Goal: Task Accomplishment & Management: Use online tool/utility

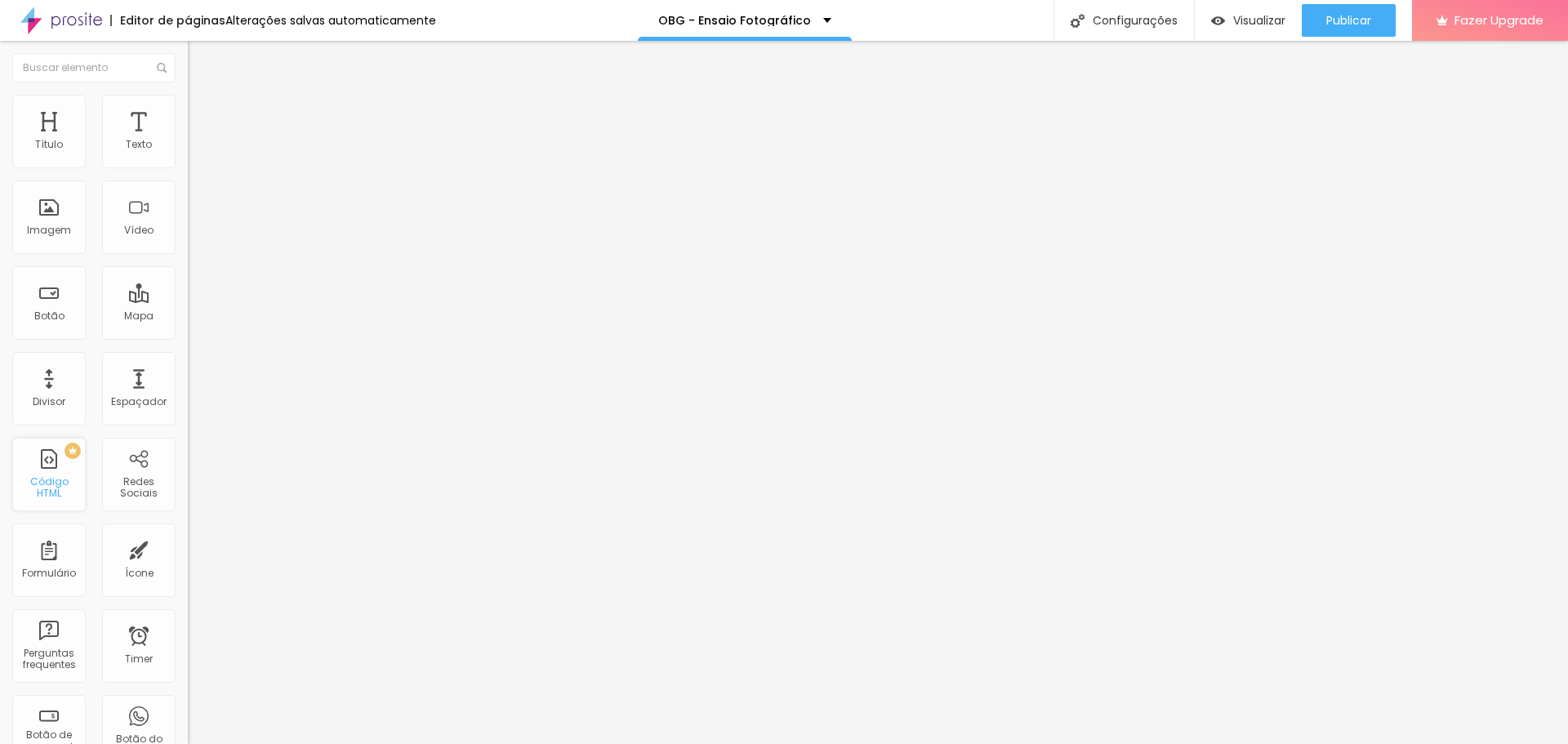
click at [52, 465] on div "PREMIUM Código HTML" at bounding box center [49, 474] width 73 height 73
click at [188, 142] on div "0 caracteres" at bounding box center [282, 131] width 188 height 21
click at [188, 156] on div "Insira seu código aqui" at bounding box center [252, 149] width 129 height 15
click at [1363, 23] on span "Publicar" at bounding box center [1348, 20] width 45 height 13
click at [59, 479] on div "PREMIUM Código HTML" at bounding box center [49, 474] width 73 height 73
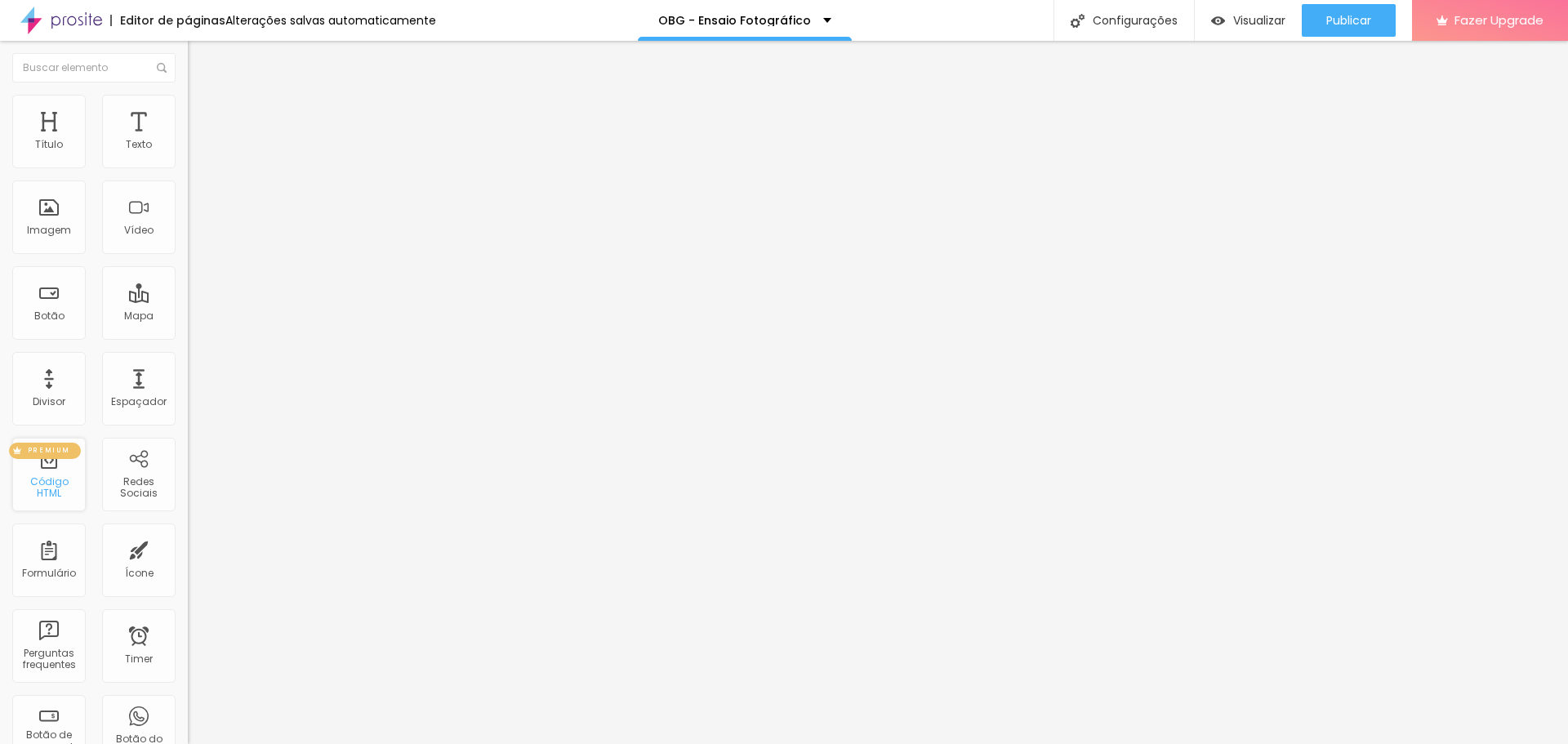
click at [77, 453] on div "PREMIUM" at bounding box center [45, 450] width 72 height 17
click at [76, 453] on span "PREMIUM" at bounding box center [49, 450] width 55 height 7
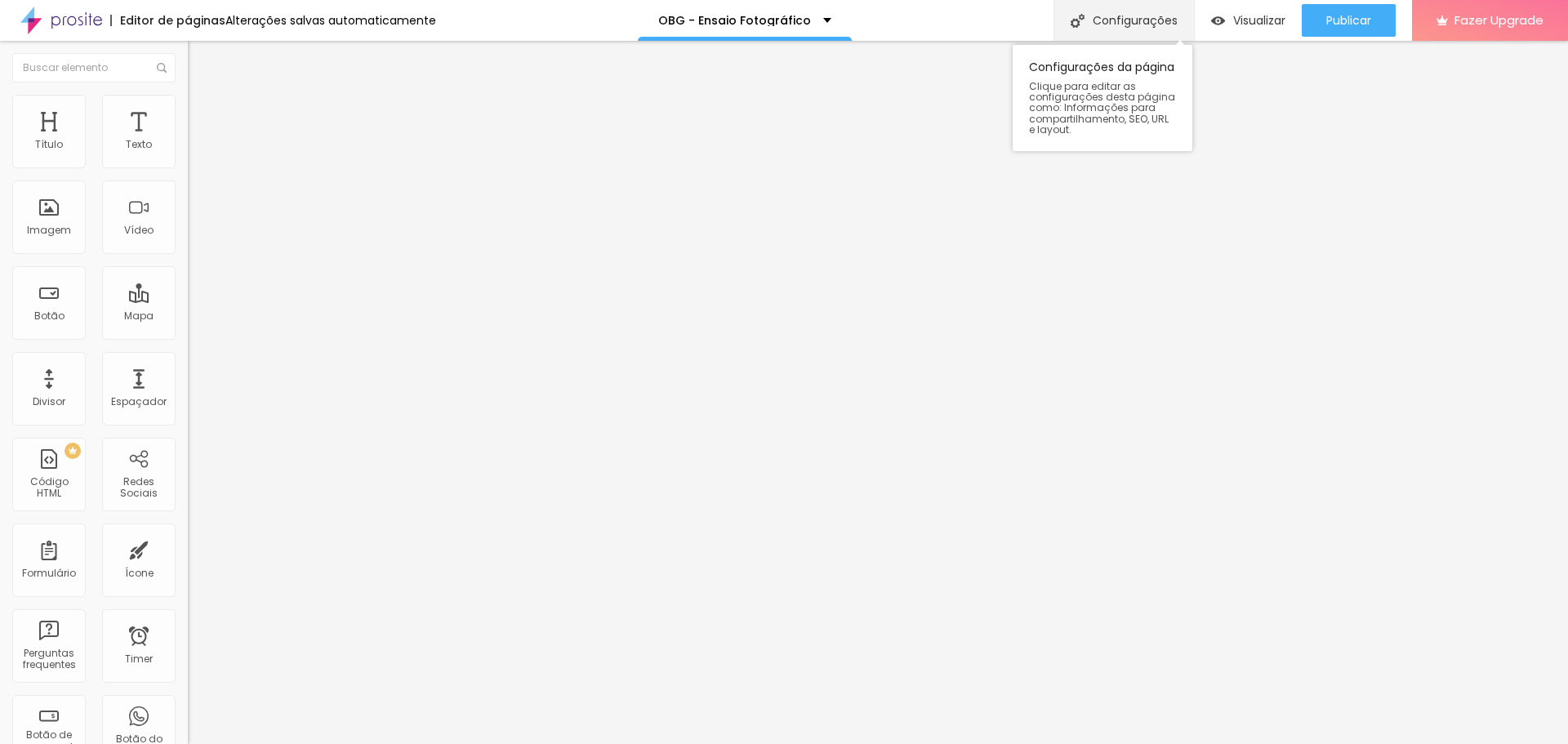
click at [1096, 21] on div "Configurações" at bounding box center [1125, 20] width 141 height 41
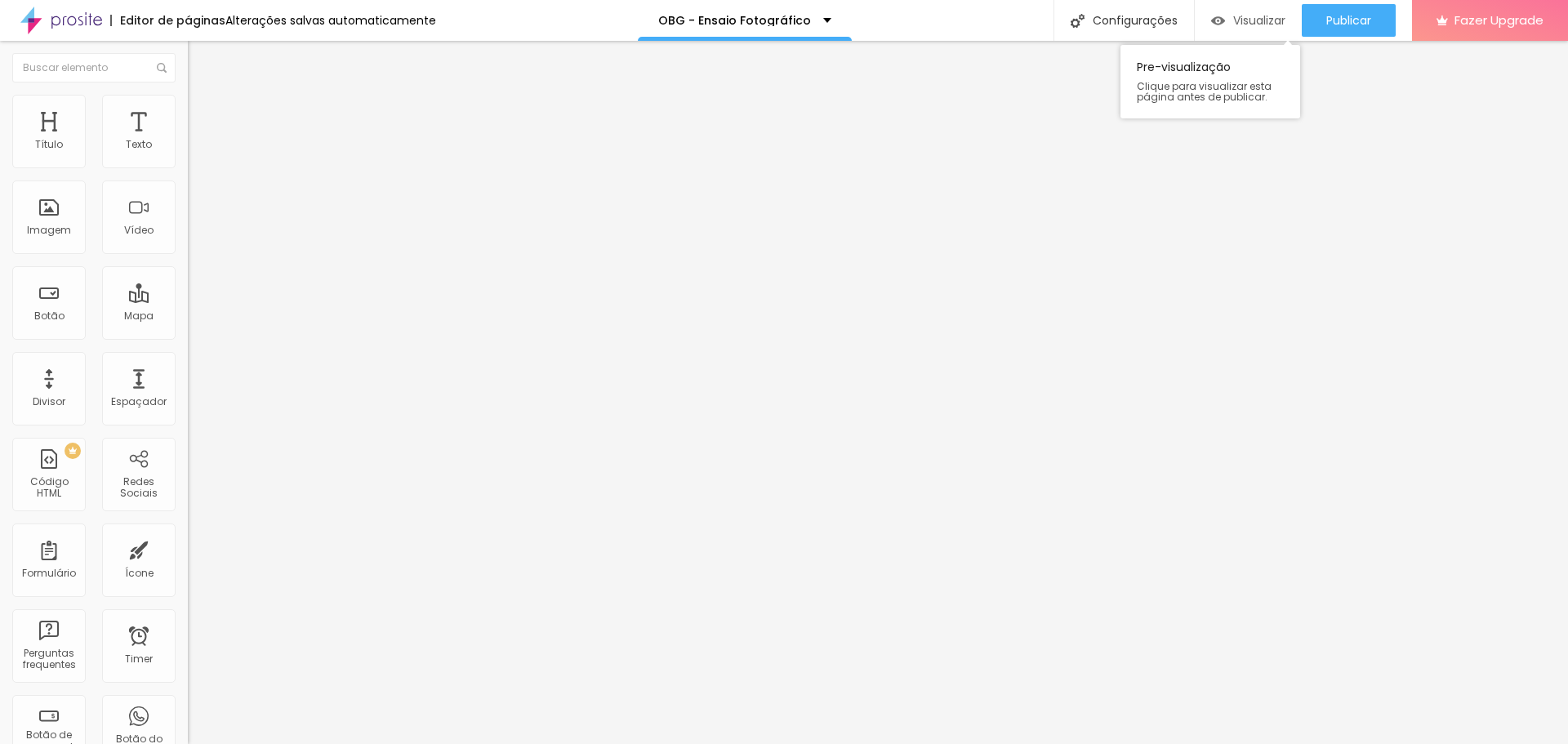
click at [1227, 15] on div "Visualizar" at bounding box center [1248, 21] width 74 height 14
click at [188, 156] on div "Insira seu código aqui" at bounding box center [252, 149] width 129 height 15
click at [1354, 17] on span "Publicar" at bounding box center [1348, 20] width 45 height 13
click at [1245, 25] on span "Visualizar" at bounding box center [1244, 20] width 52 height 13
click at [188, 214] on div "< script > gtag ( 'event' , 'conversion' , { 'send_to' : 'AW-17479356634/GT-MKT…" at bounding box center [315, 199] width 254 height 114
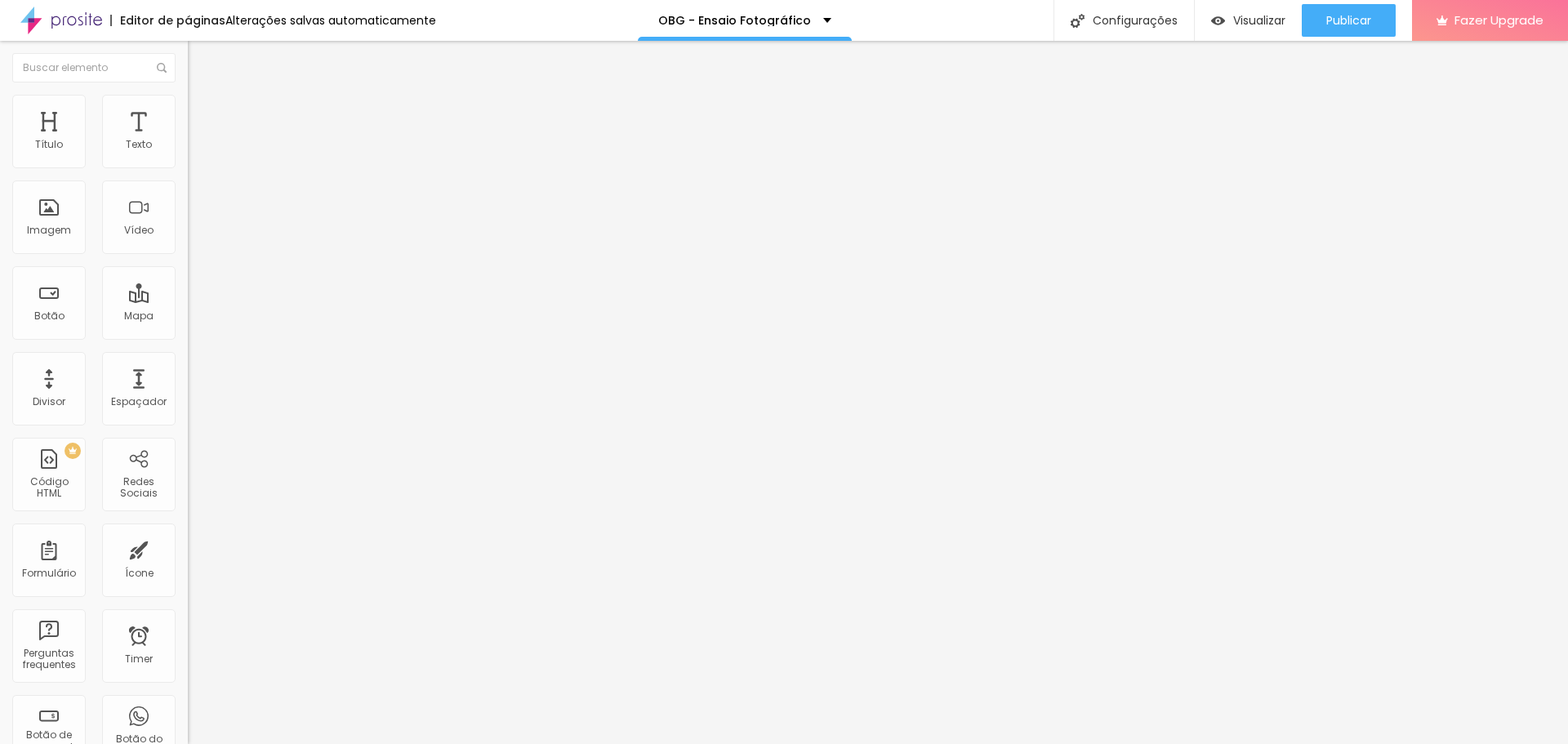
click at [188, 214] on div "< script > gtag ( 'event' , 'conversion' , { 'send_to' : 'AW-17479356634/GT-MKT…" at bounding box center [315, 199] width 254 height 114
click at [188, 142] on div "< script > gtag ( 'event' , 'conversion' , { 'send_to' : 'AW-17479356634/GT-MKT…" at bounding box center [282, 142] width 188 height 0
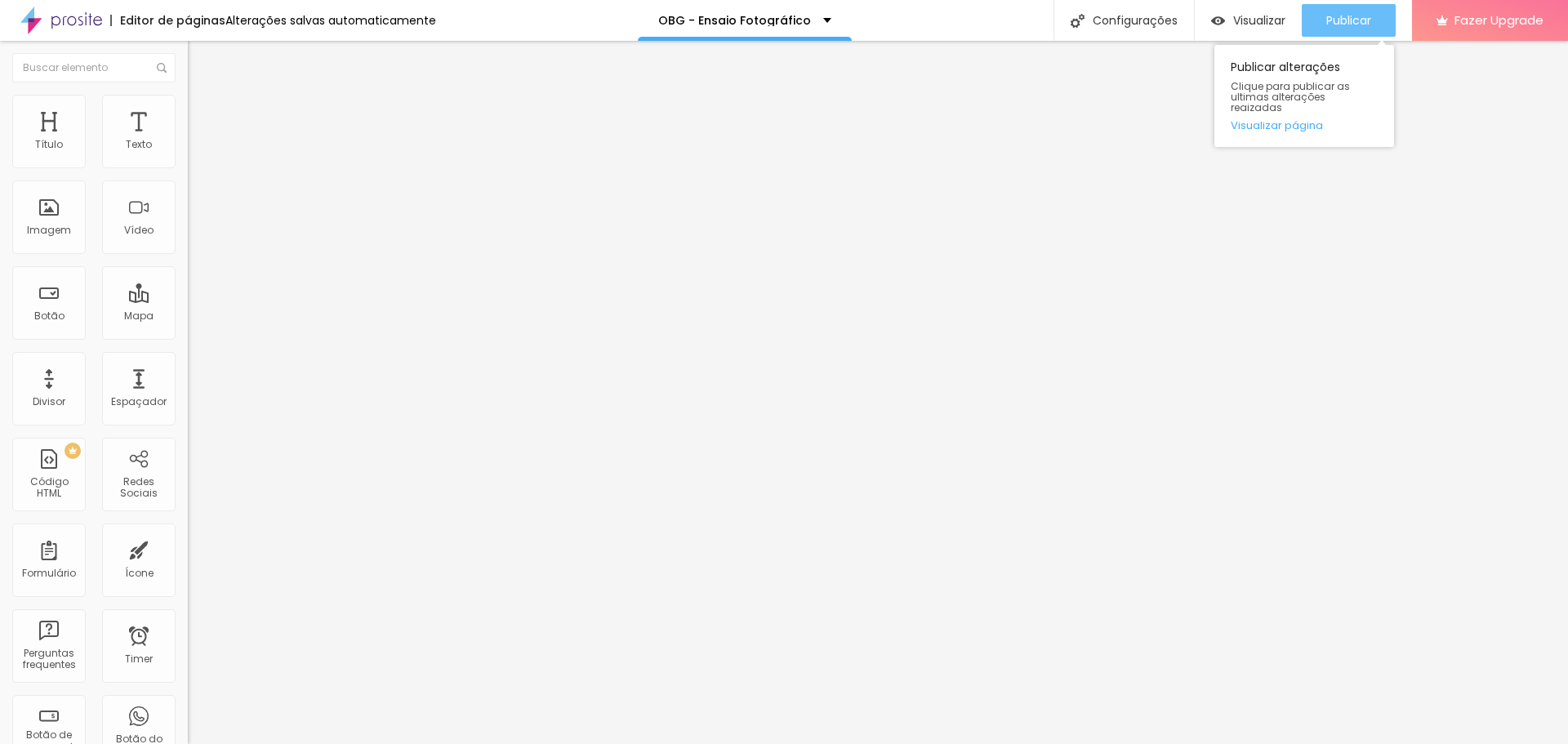
click at [1351, 22] on span "Publicar" at bounding box center [1348, 20] width 45 height 13
